Goal: Information Seeking & Learning: Learn about a topic

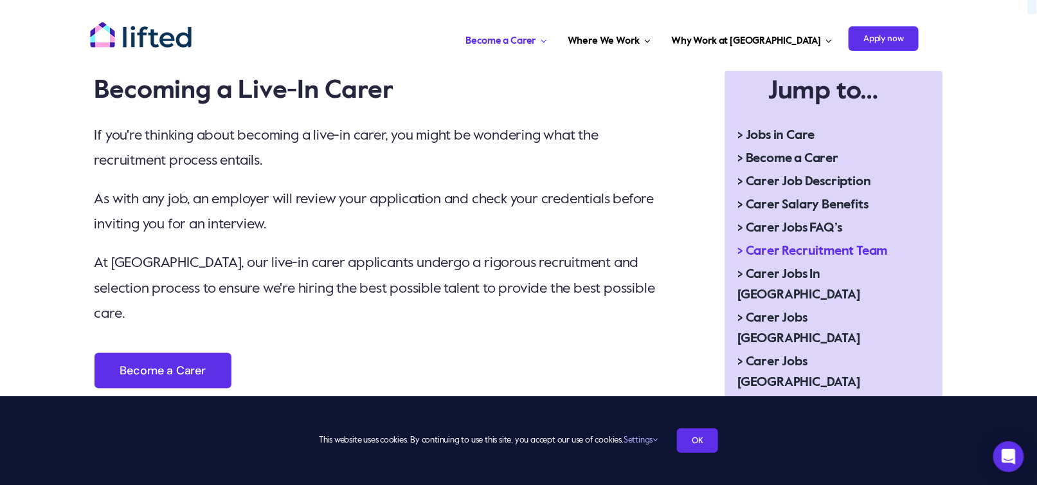
scroll to position [460, 0]
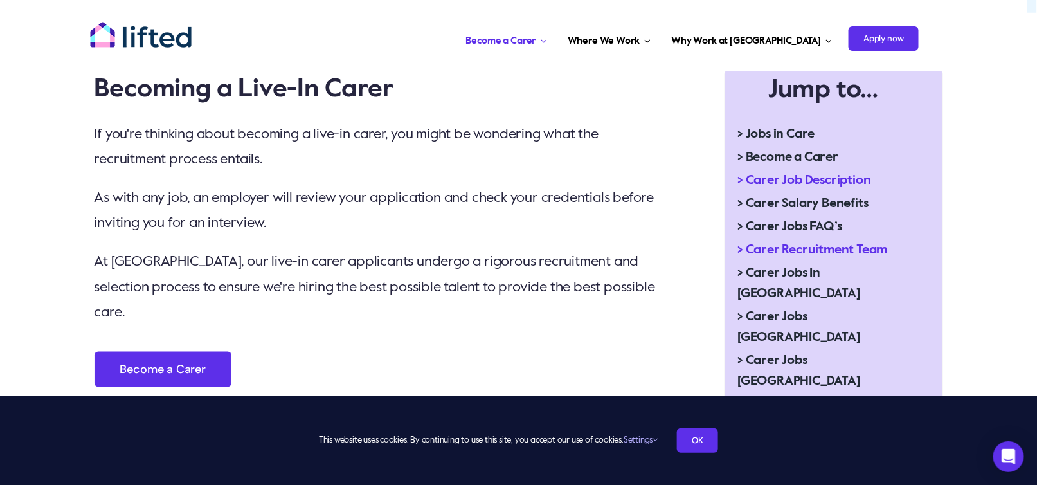
click at [783, 179] on span "> Carer Job Description" at bounding box center [804, 180] width 133 height 21
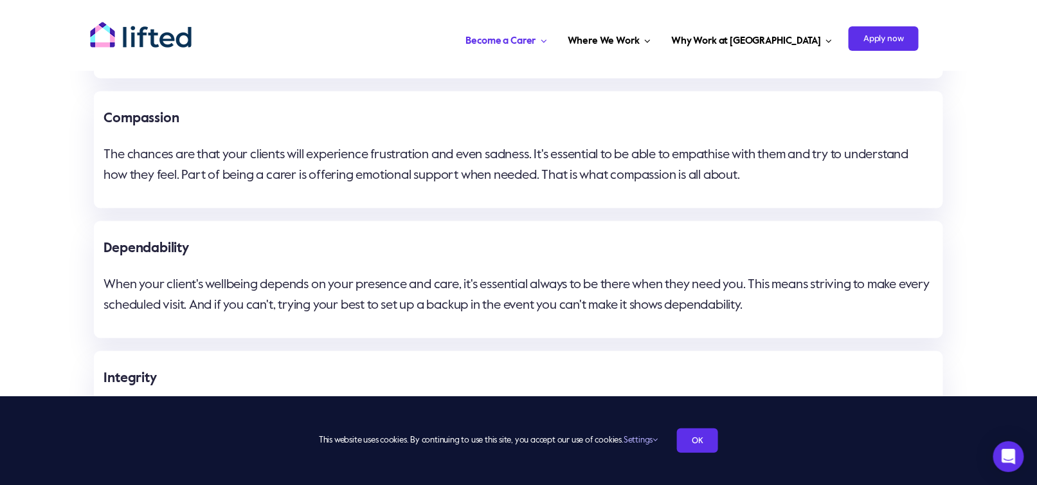
scroll to position [1926, 0]
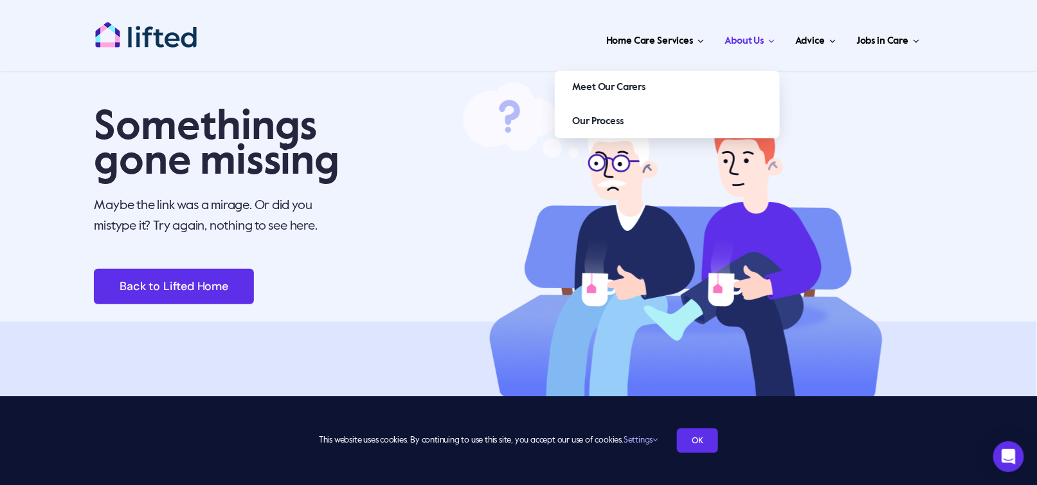
click at [745, 39] on span "About Us" at bounding box center [744, 41] width 39 height 21
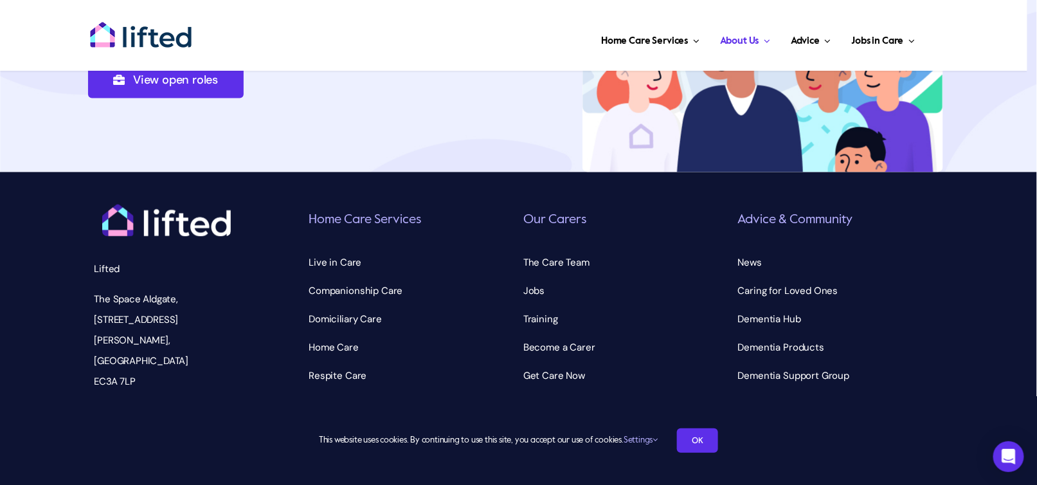
scroll to position [4601, 0]
